Goal: Information Seeking & Learning: Learn about a topic

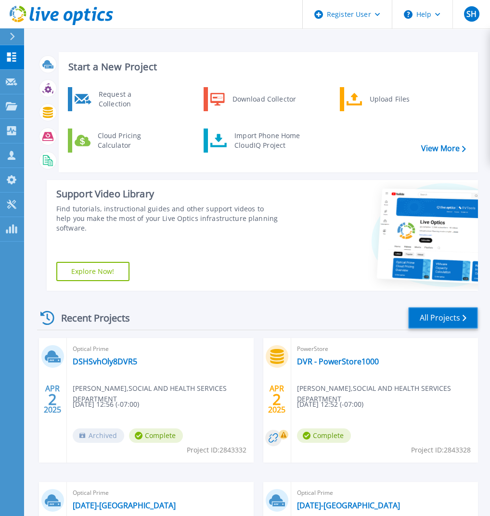
click at [438, 314] on link "All Projects" at bounding box center [443, 318] width 70 height 22
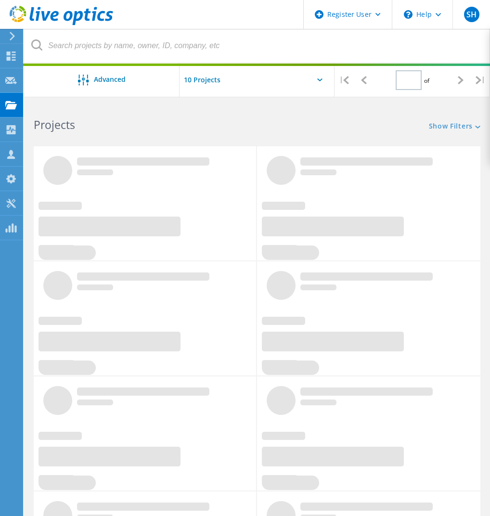
type input "1"
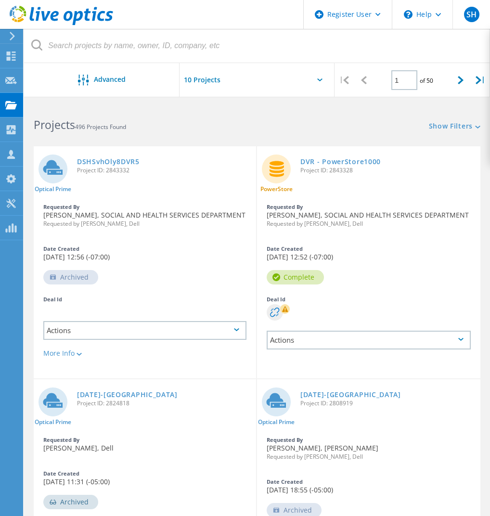
click at [209, 76] on input "text" at bounding box center [228, 80] width 96 height 34
click at [241, 63] on input "text" at bounding box center [228, 80] width 96 height 34
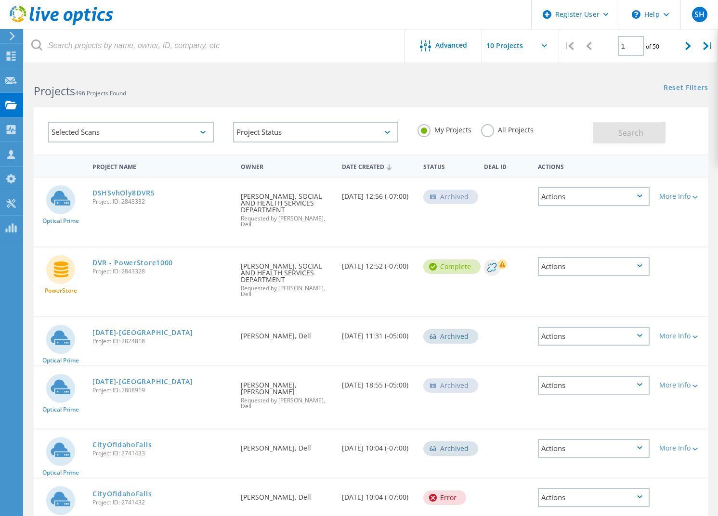
click at [486, 132] on label "All Projects" at bounding box center [507, 128] width 52 height 9
click at [0, 0] on input "All Projects" at bounding box center [0, 0] width 0 height 0
click at [495, 129] on span "Search" at bounding box center [630, 133] width 25 height 11
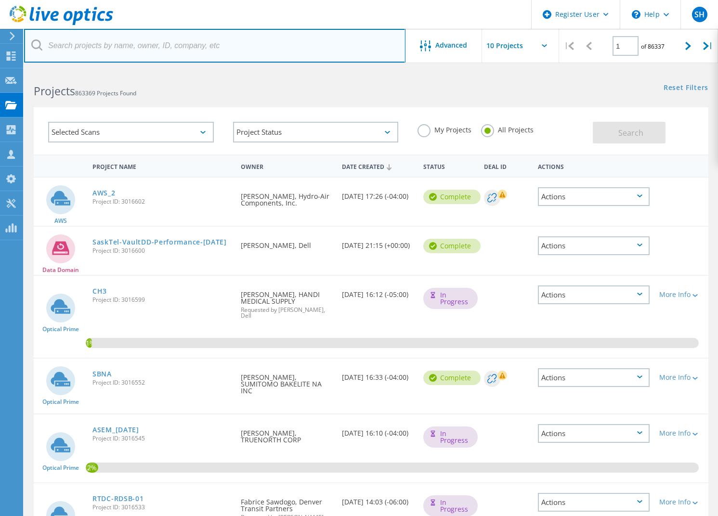
click at [181, 49] on input "text" at bounding box center [214, 46] width 381 height 34
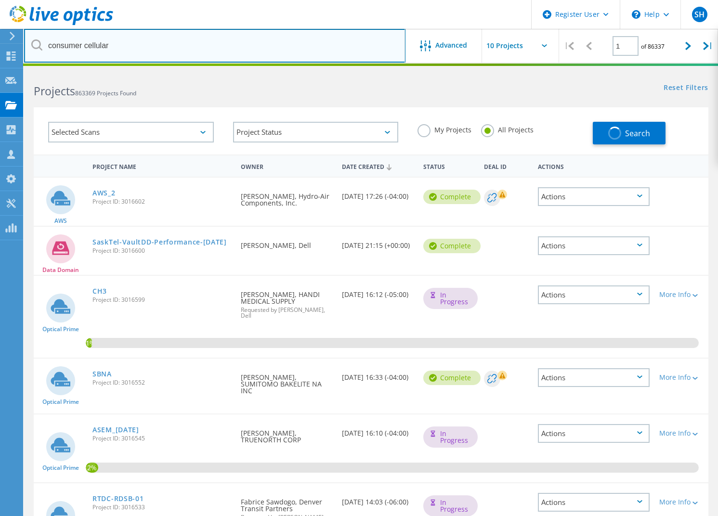
type input "consumer cellular"
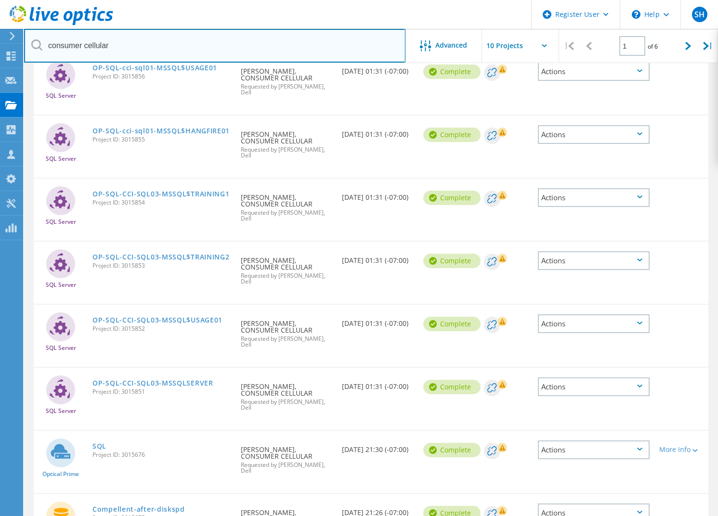
scroll to position [224, 0]
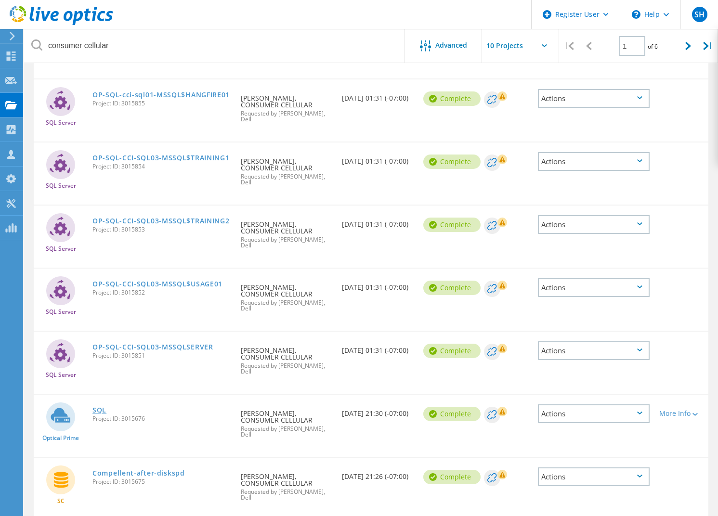
click at [92, 407] on link "SQL" at bounding box center [99, 410] width 14 height 7
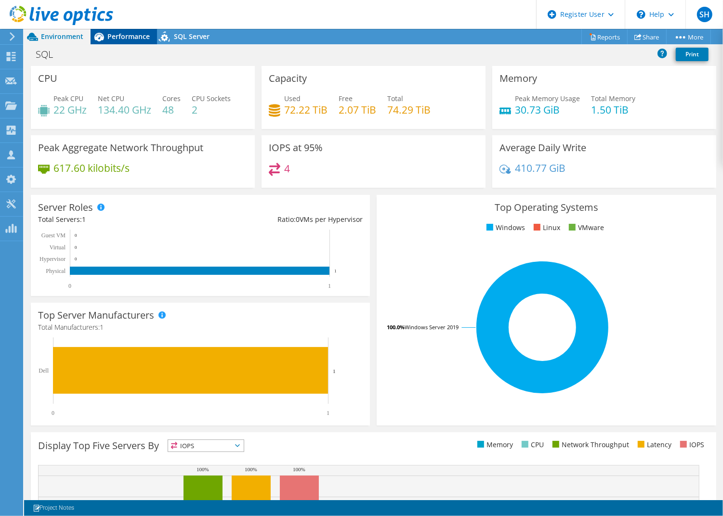
click at [125, 39] on span "Performance" at bounding box center [128, 36] width 42 height 9
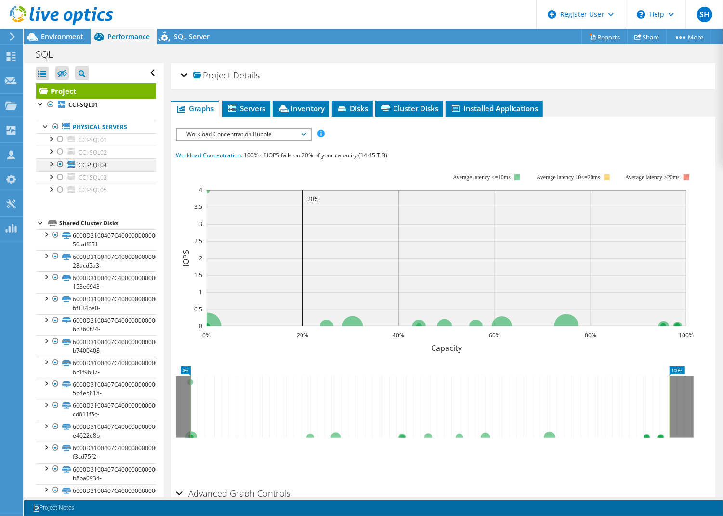
click at [51, 162] on div at bounding box center [51, 163] width 10 height 10
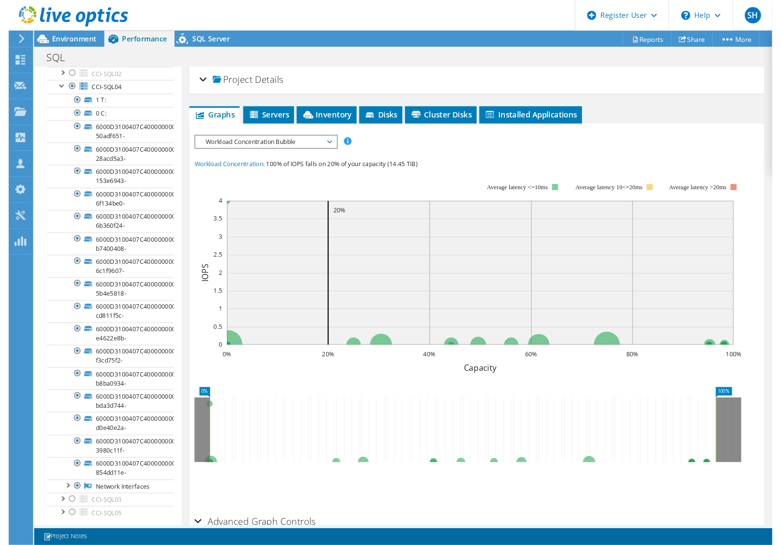
scroll to position [64, 0]
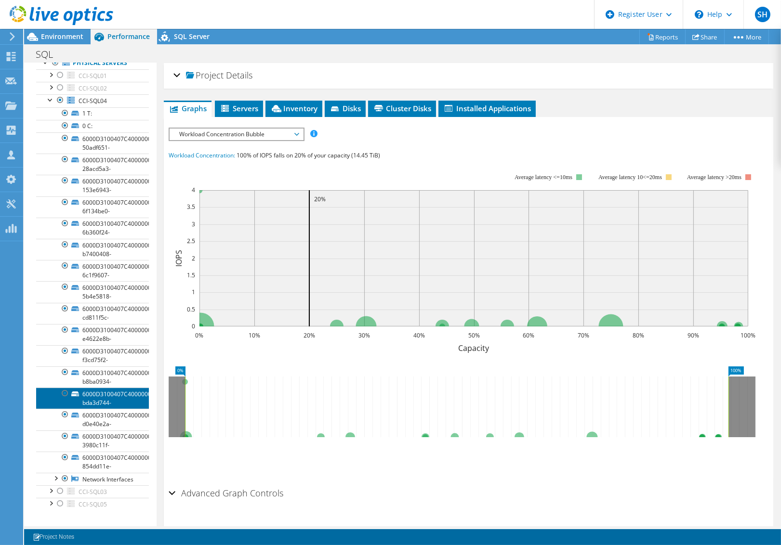
click at [108, 395] on link "6000D3100407C4000000000000000043-bda3d744-" at bounding box center [92, 398] width 113 height 21
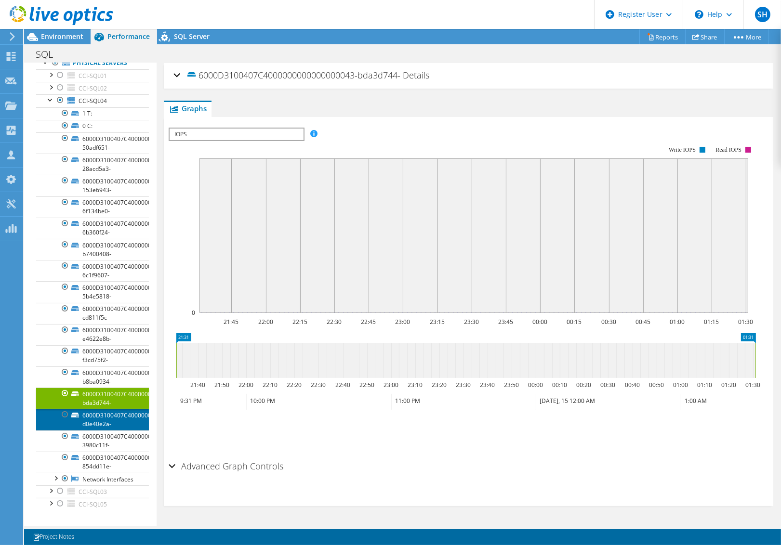
click at [107, 414] on link "6000D3100407C4000000000000000045-d0e40e2a-" at bounding box center [92, 419] width 113 height 21
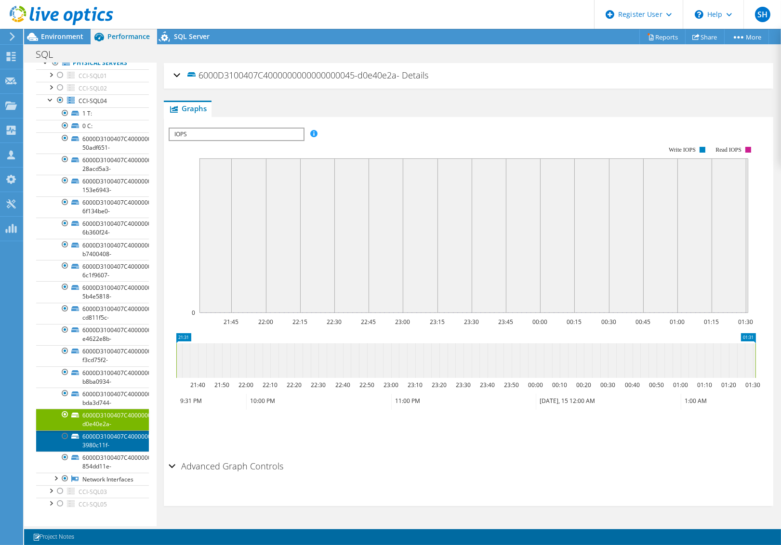
click at [110, 439] on link "6000D3100407C4000000000000000046-3980c11f-" at bounding box center [92, 441] width 113 height 21
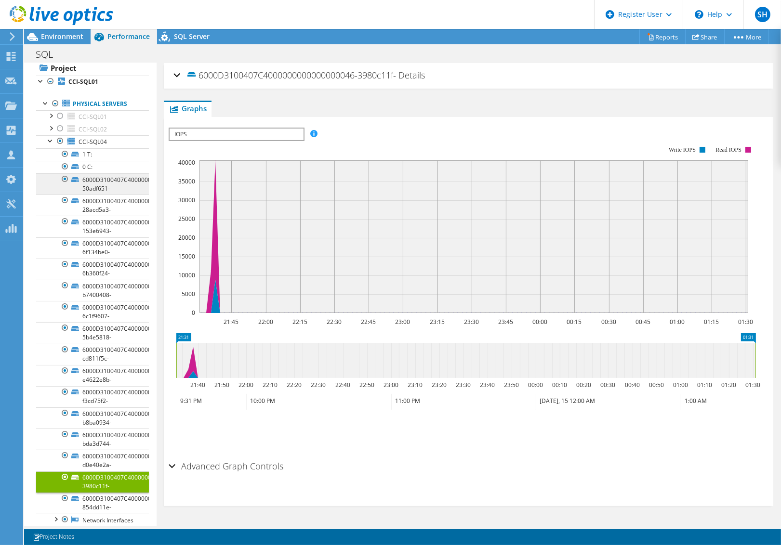
scroll to position [0, 0]
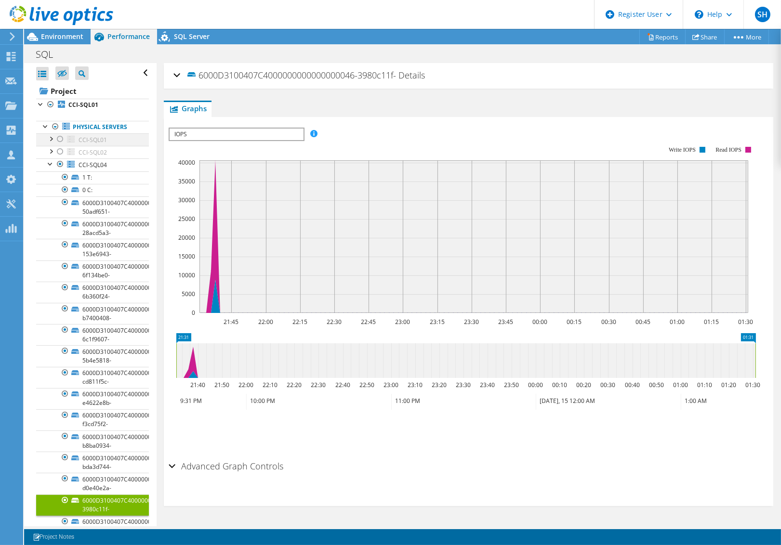
click at [62, 137] on div at bounding box center [60, 139] width 10 height 12
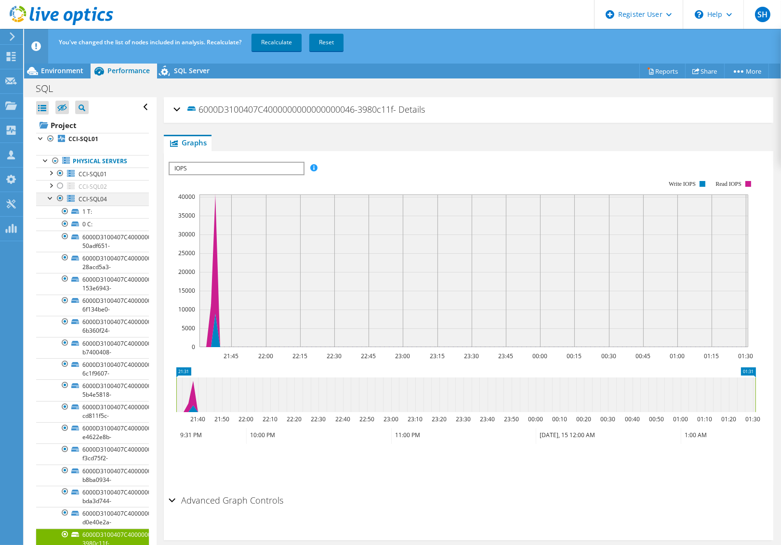
click at [59, 199] on div at bounding box center [60, 199] width 10 height 12
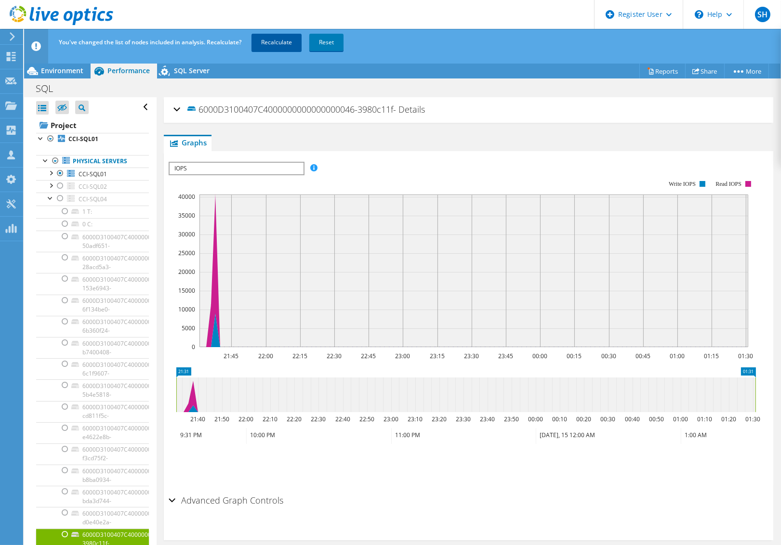
click at [284, 42] on link "Recalculate" at bounding box center [276, 42] width 50 height 17
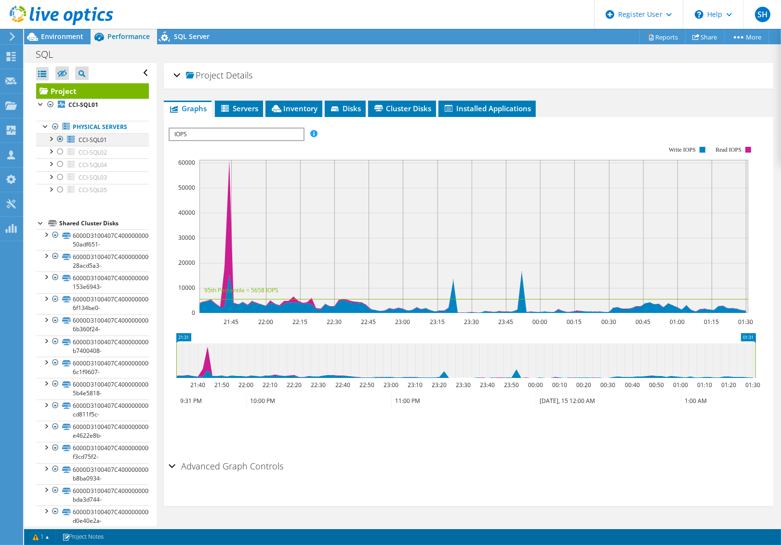
click at [52, 138] on div at bounding box center [51, 138] width 10 height 10
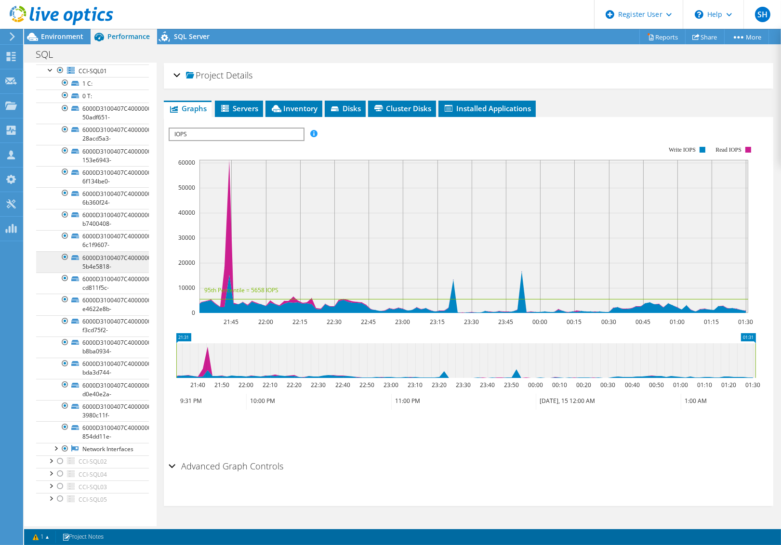
scroll to position [128, 0]
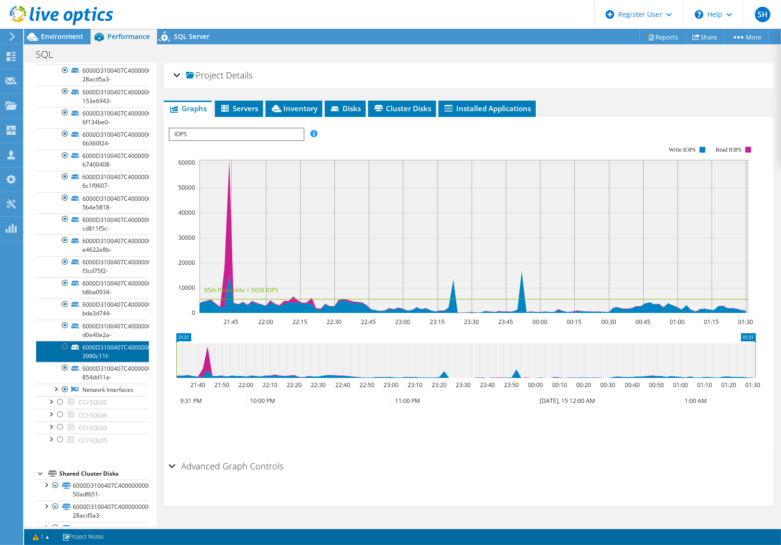
click at [98, 349] on link "6000D3100407C4000000000000000046-3980c11f-" at bounding box center [92, 351] width 113 height 21
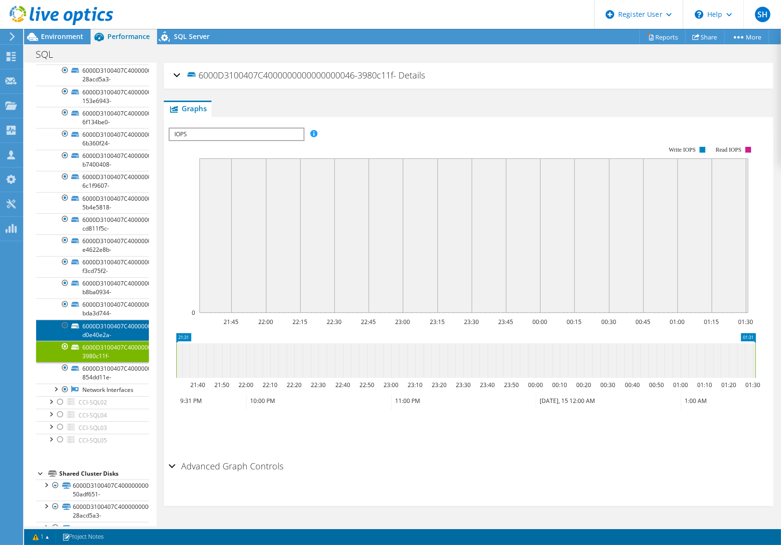
click at [115, 329] on link "6000D3100407C4000000000000000045-d0e40e2a-" at bounding box center [92, 330] width 113 height 21
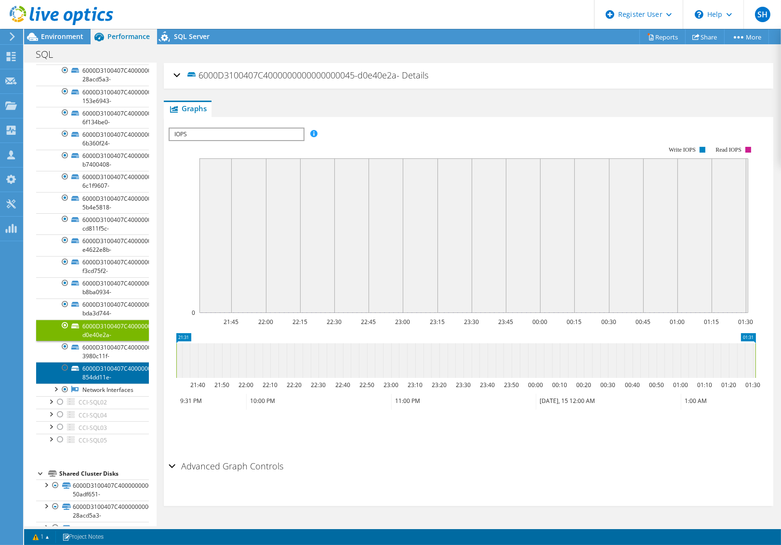
click at [113, 368] on link "6000D3100407C4000000000000000047-854dd11e-" at bounding box center [92, 372] width 113 height 21
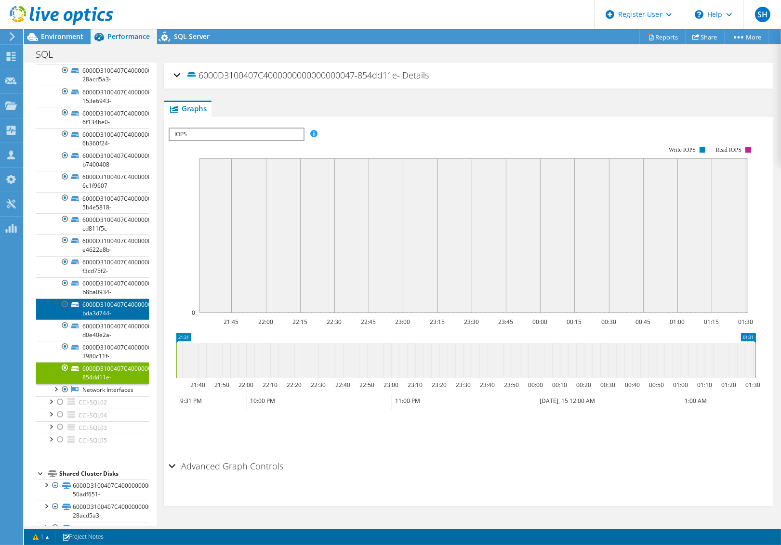
click at [108, 305] on link "6000D3100407C4000000000000000043-bda3d744-" at bounding box center [92, 309] width 113 height 21
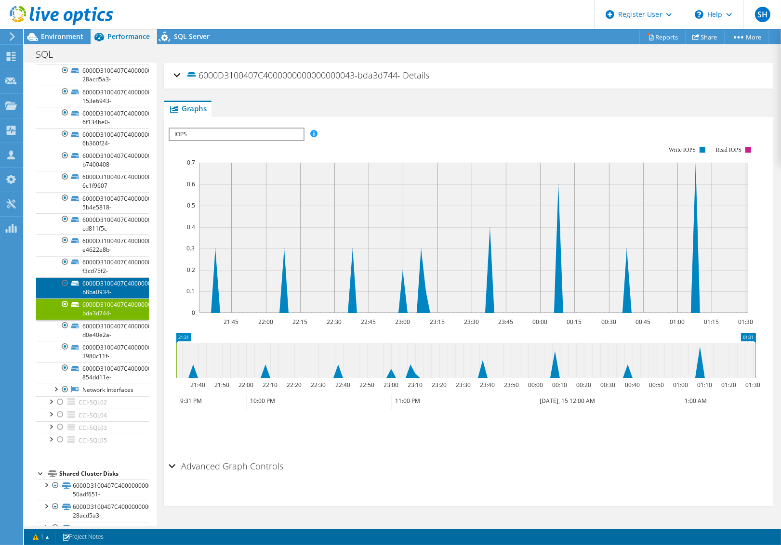
click at [106, 285] on link "6000D3100407C4000000000000000042-b8ba0934-" at bounding box center [92, 287] width 113 height 21
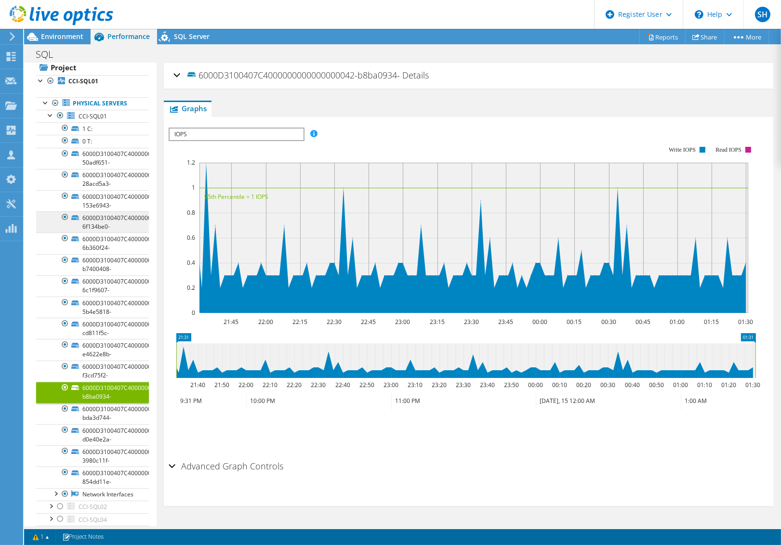
scroll to position [0, 0]
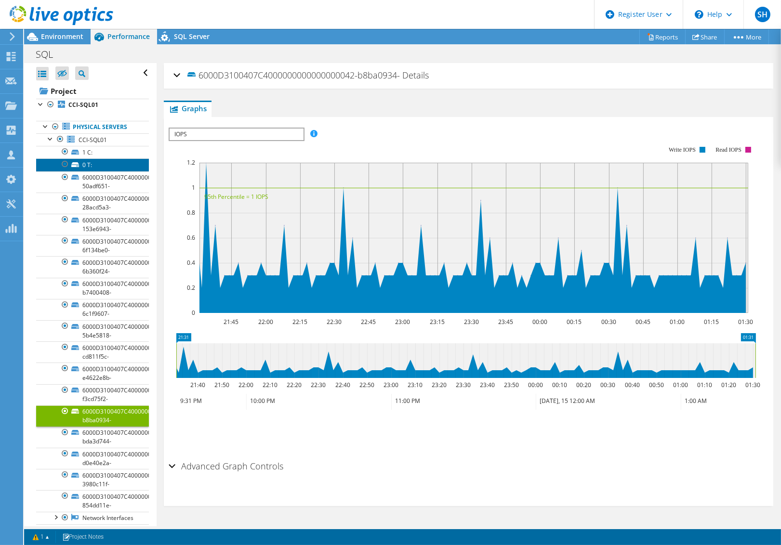
click at [101, 160] on link "0 T:" at bounding box center [92, 164] width 113 height 13
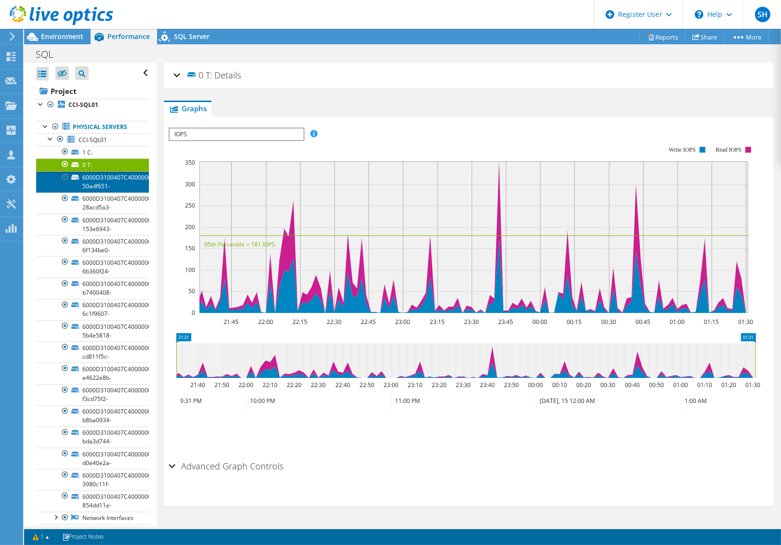
click at [98, 176] on link "6000D3100407C400000000000000002D-50adf651-" at bounding box center [92, 181] width 113 height 21
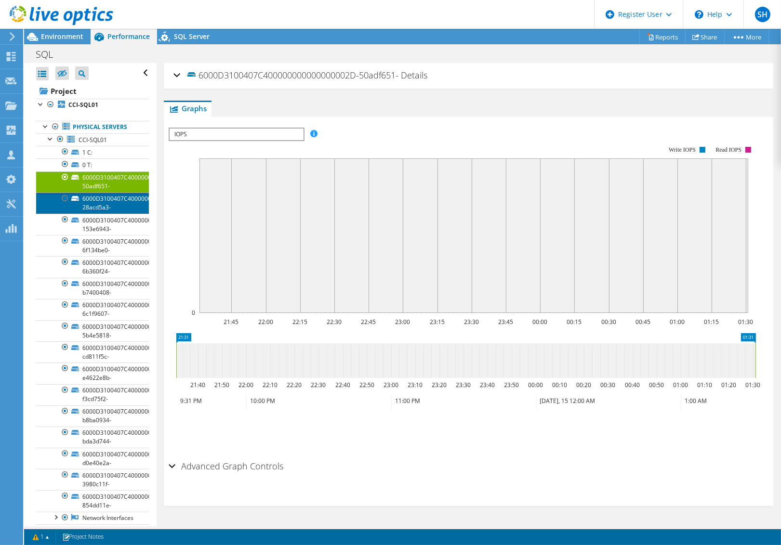
click at [103, 200] on link "6000D3100407C400000000000000003F-28acd5a3-" at bounding box center [92, 203] width 113 height 21
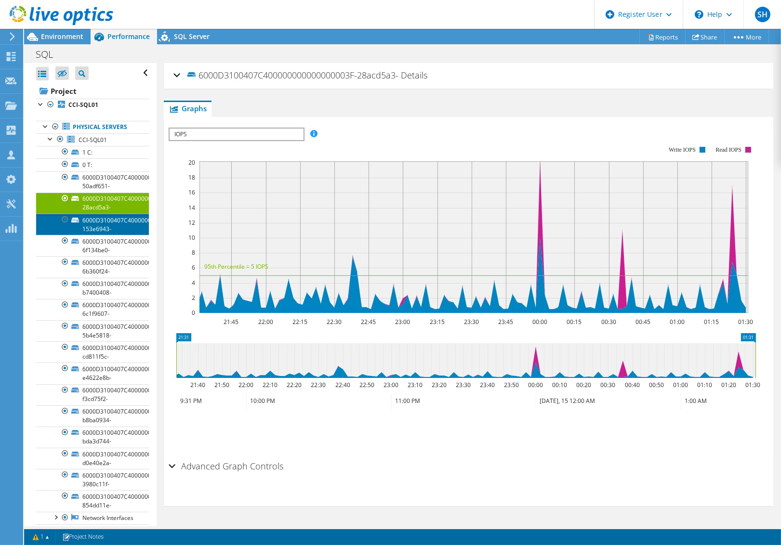
click at [110, 223] on link "6000D3100407C4000000000000000032-153e6943-" at bounding box center [92, 224] width 113 height 21
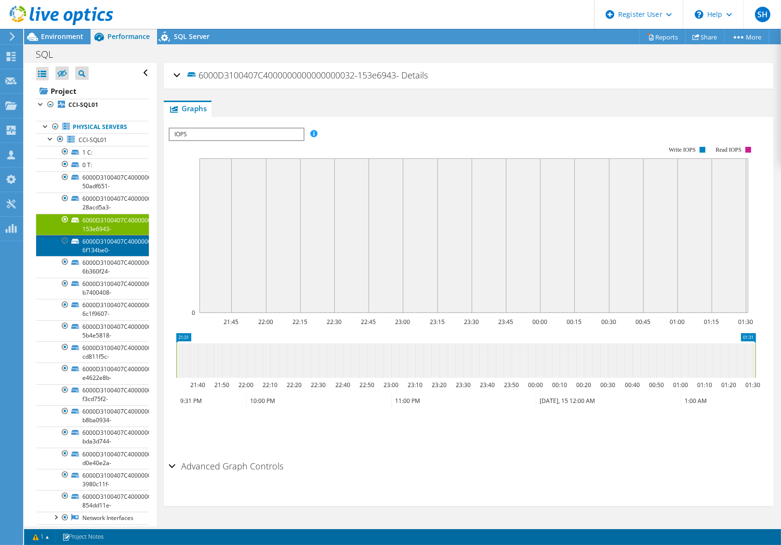
click at [116, 242] on link "6000D3100407C4000000000000000033-6f134be0-" at bounding box center [92, 245] width 113 height 21
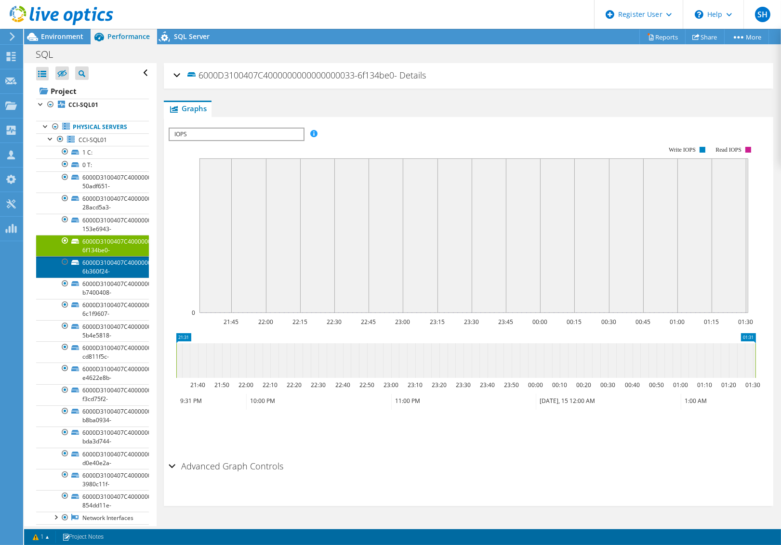
click at [111, 266] on link "6000D3100407C4000000000000000034-6b360f24-" at bounding box center [92, 266] width 113 height 21
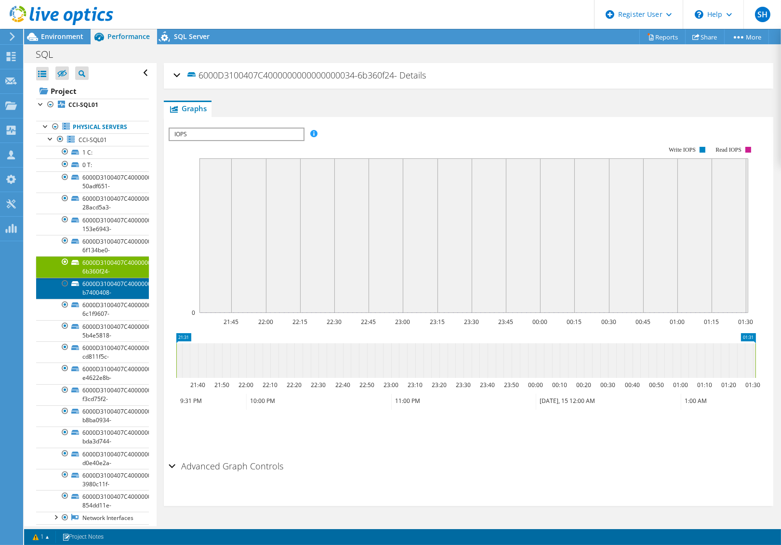
click at [110, 284] on link "6000D3100407C400000000000000002A-b7400408-" at bounding box center [92, 288] width 113 height 21
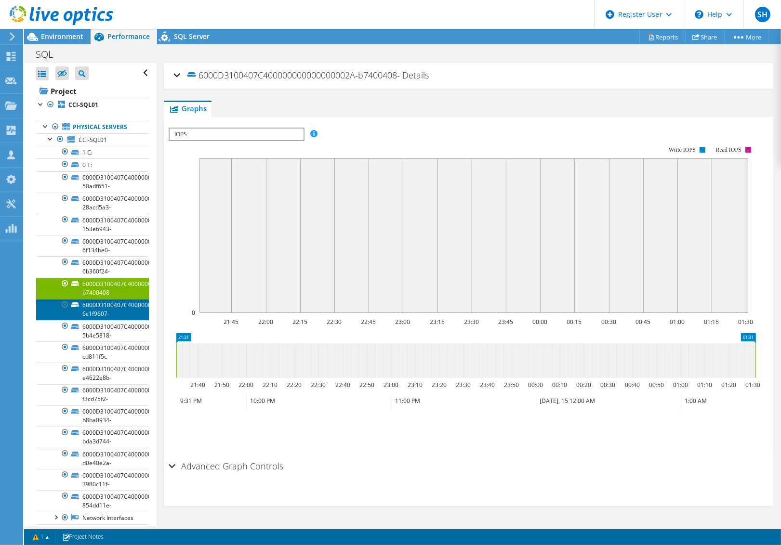
click at [106, 304] on link "6000D3100407C4000000000000000031-6c1f9607-" at bounding box center [92, 309] width 113 height 21
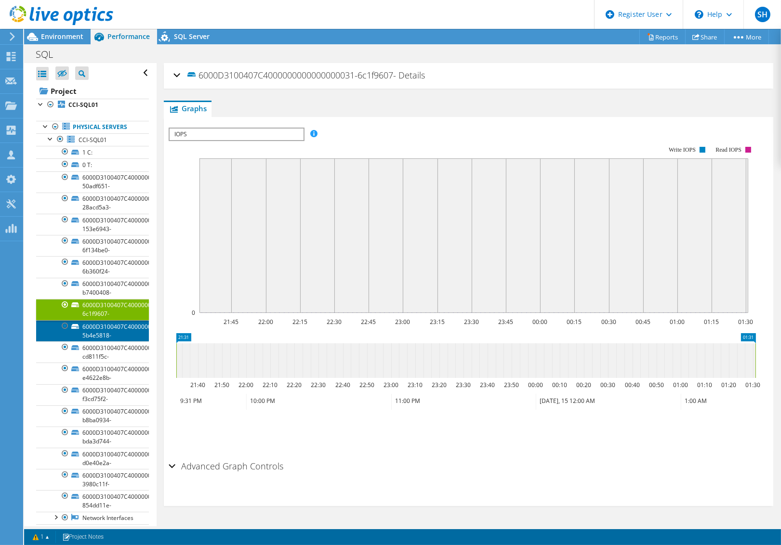
click at [103, 326] on link "6000D3100407C4000000000000000035-5b4e5818-" at bounding box center [92, 330] width 113 height 21
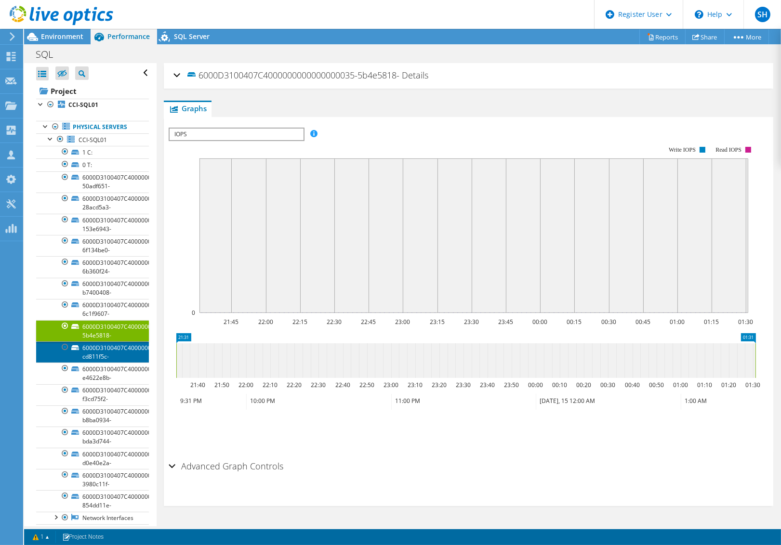
click at [103, 354] on link "6000D3100407C4000000000000000036-cd811f5c-" at bounding box center [92, 351] width 113 height 21
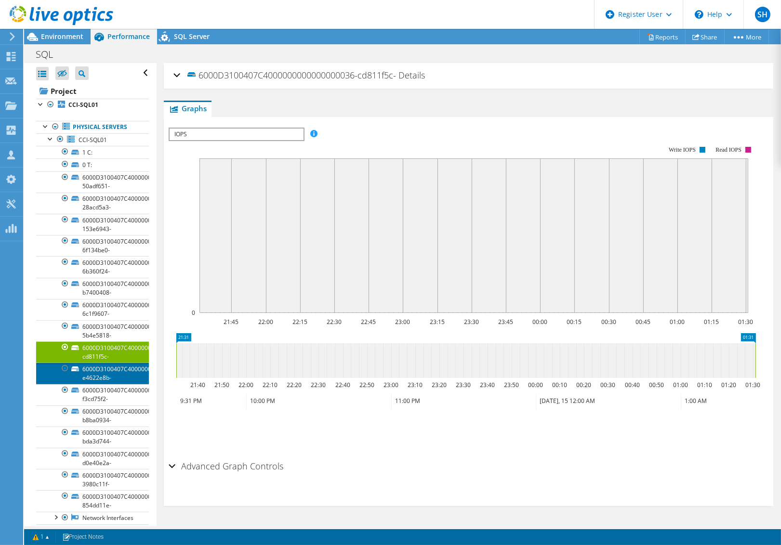
click at [103, 376] on link "6000D3100407C4000000000000000041-e4622e8b-" at bounding box center [92, 373] width 113 height 21
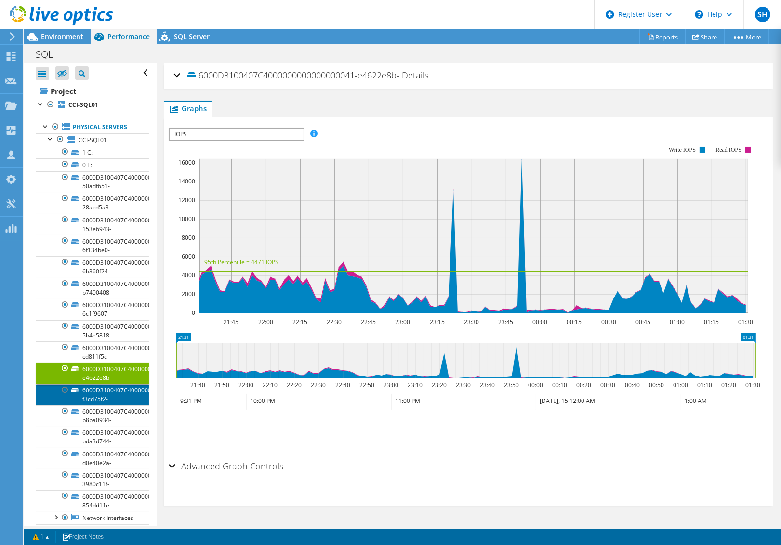
click at [105, 393] on link "6000D3100407C4000000000000000040-f3cd75f2-" at bounding box center [92, 394] width 113 height 21
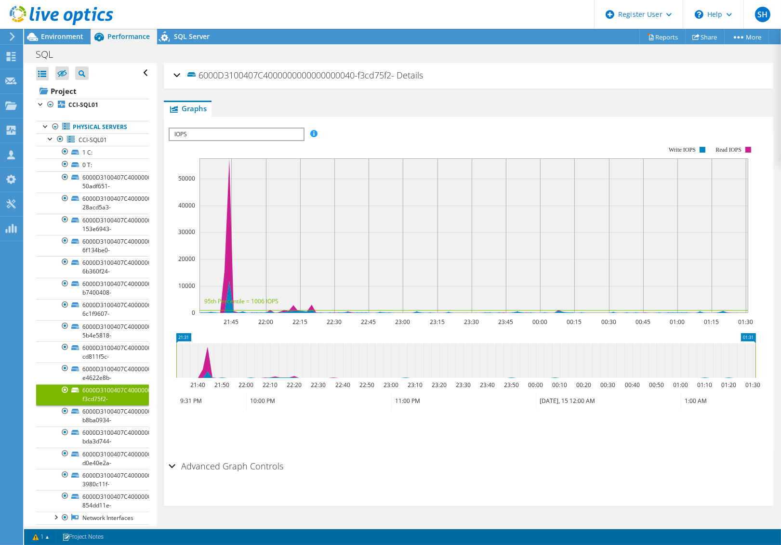
click at [173, 466] on div "Advanced Graph Controls" at bounding box center [469, 467] width 600 height 21
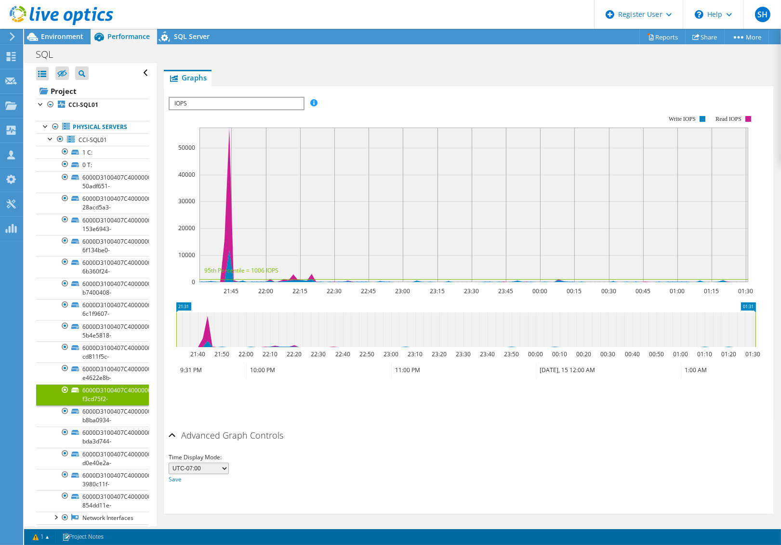
scroll to position [32, 0]
click at [96, 391] on link "6000D3100407C4000000000000000040-f3cd75f2-" at bounding box center [92, 394] width 113 height 21
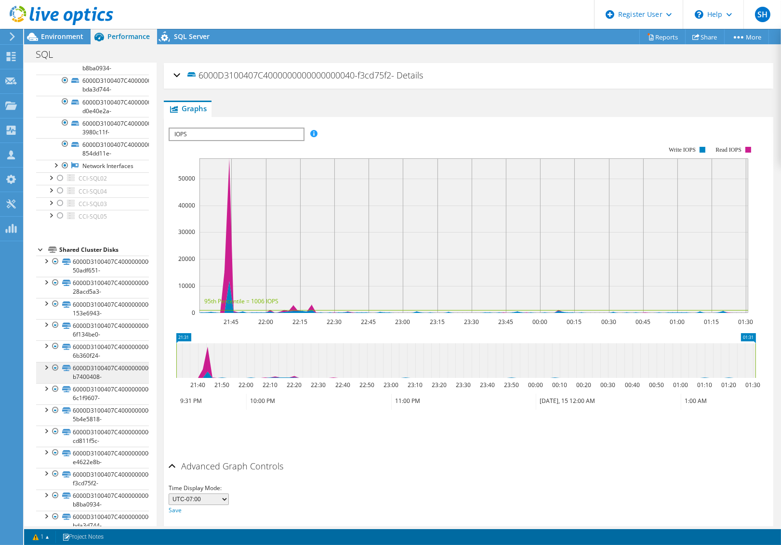
scroll to position [353, 0]
click at [44, 432] on div at bounding box center [46, 430] width 10 height 10
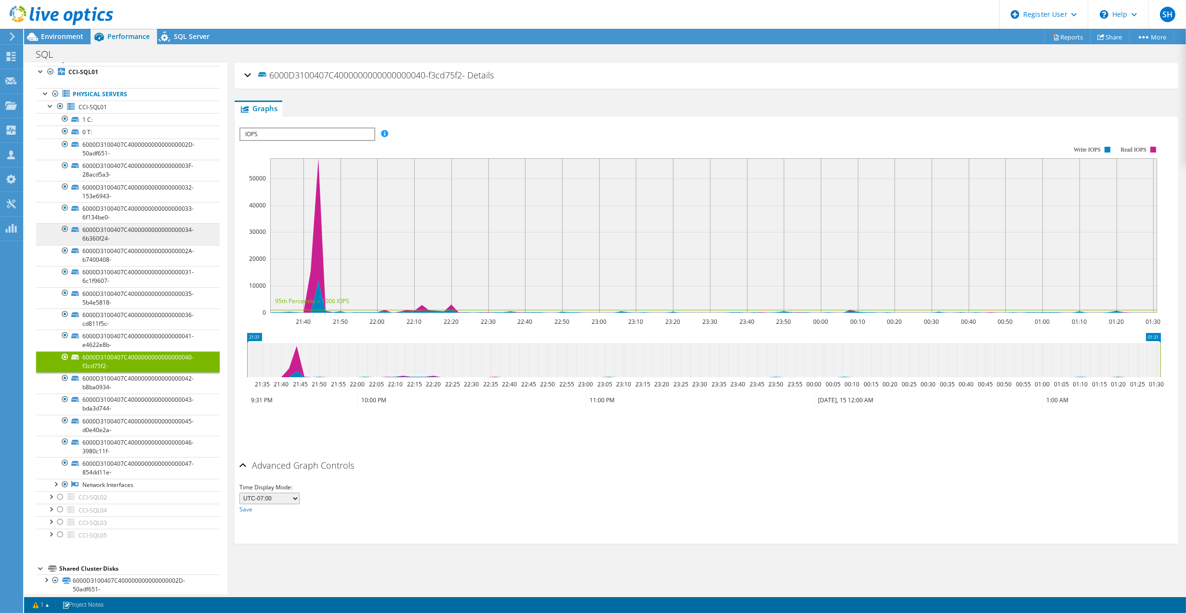
scroll to position [32, 0]
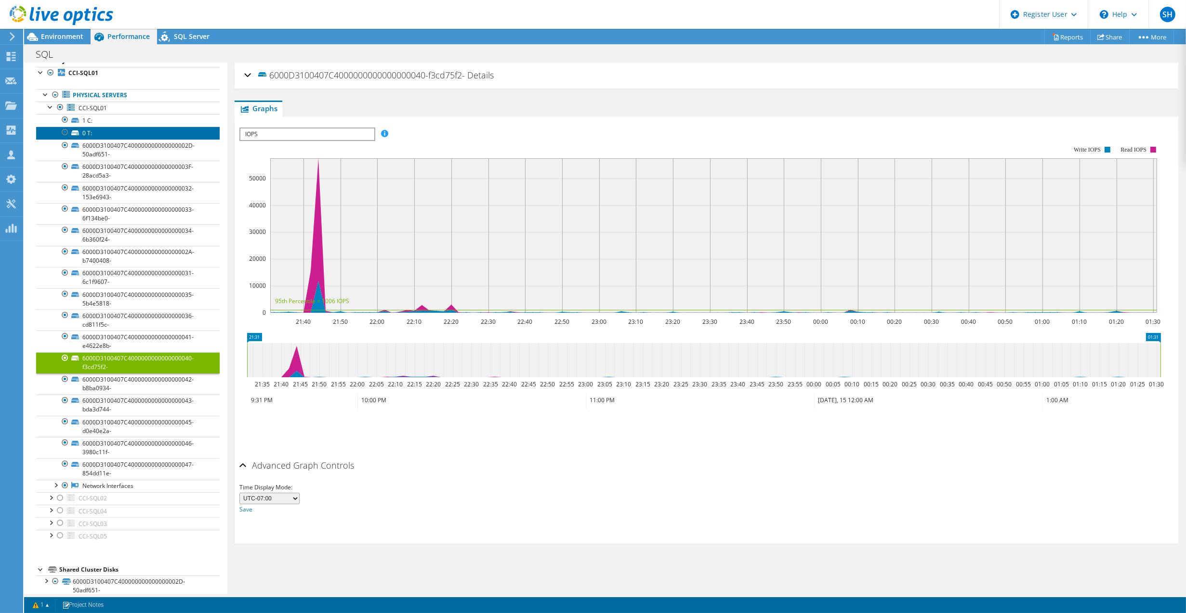
click at [107, 130] on link "0 T:" at bounding box center [127, 133] width 183 height 13
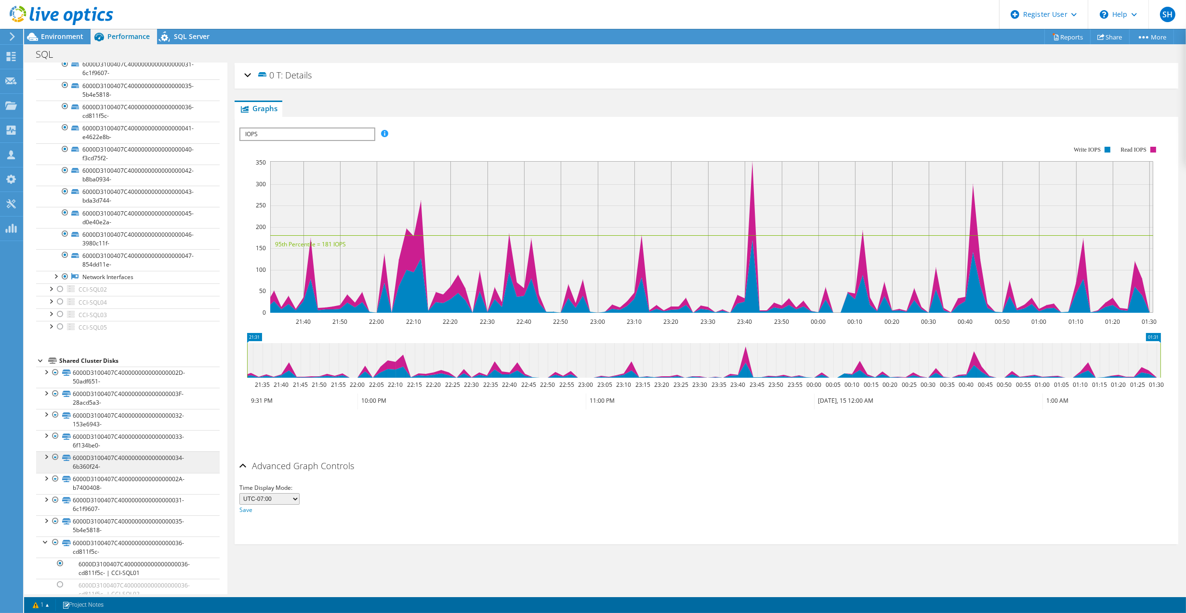
scroll to position [257, 0]
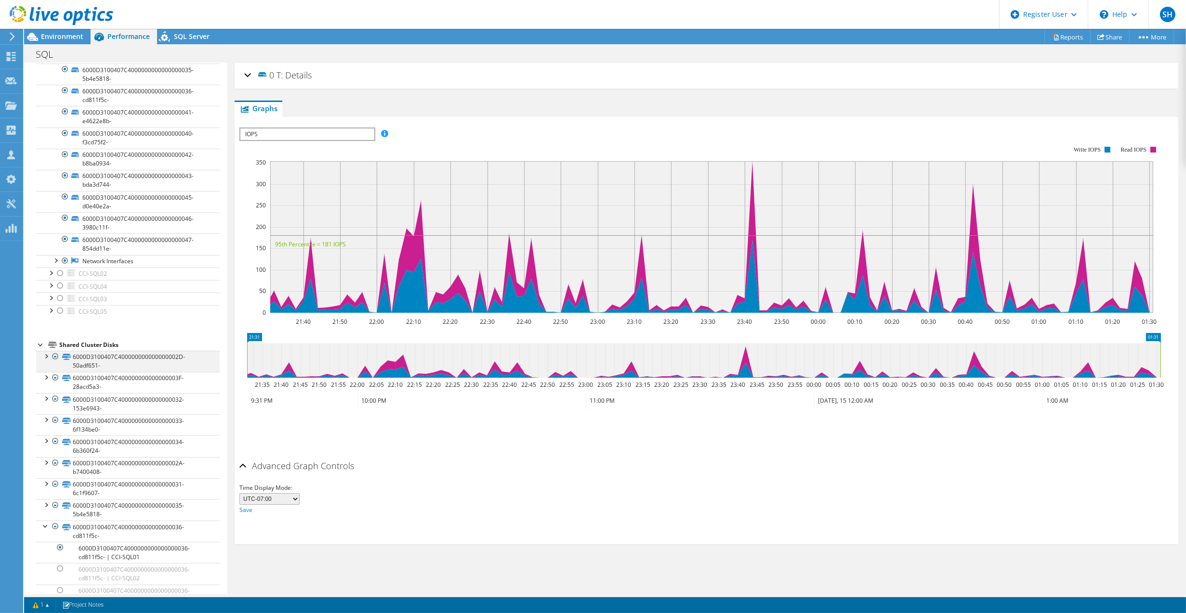
click at [46, 352] on div at bounding box center [46, 356] width 10 height 10
click at [43, 353] on div at bounding box center [46, 356] width 10 height 10
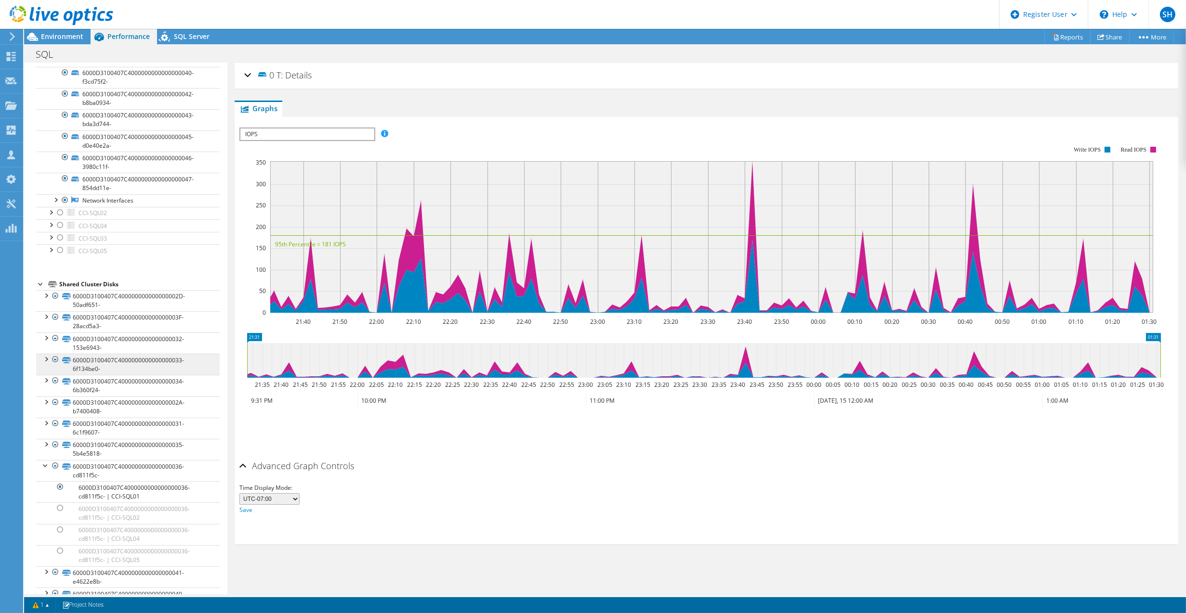
scroll to position [321, 0]
click at [44, 457] on div at bounding box center [46, 462] width 10 height 10
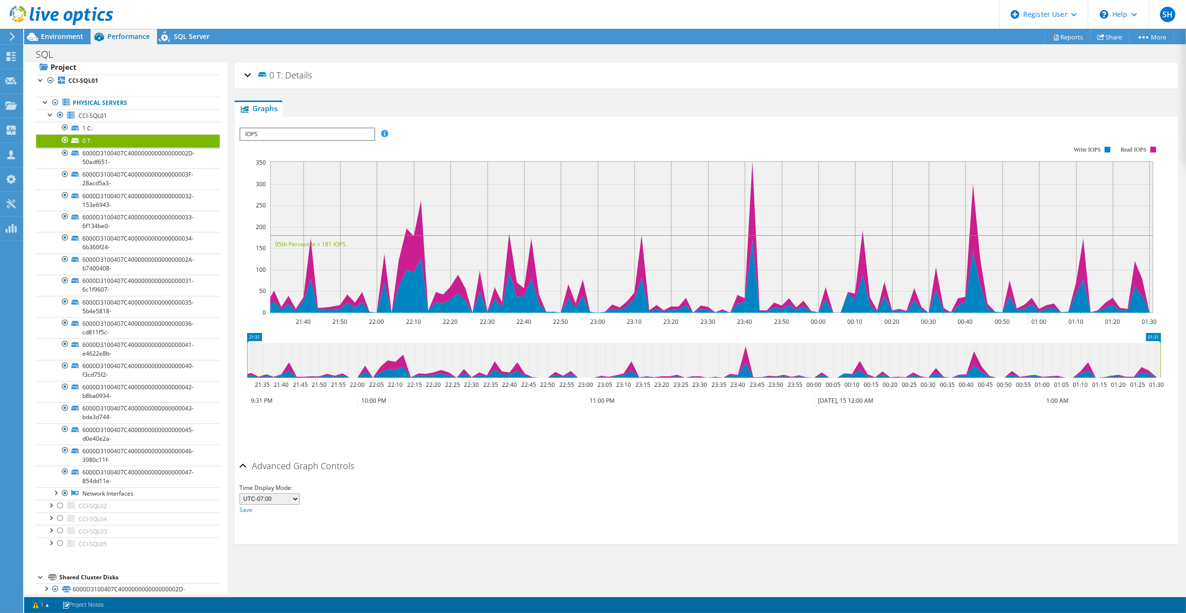
scroll to position [4, 0]
